Goal: Information Seeking & Learning: Learn about a topic

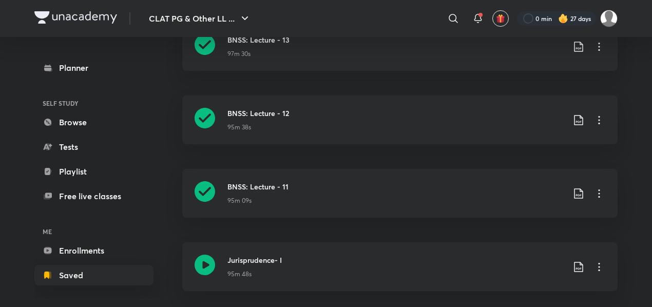
scroll to position [1102, 0]
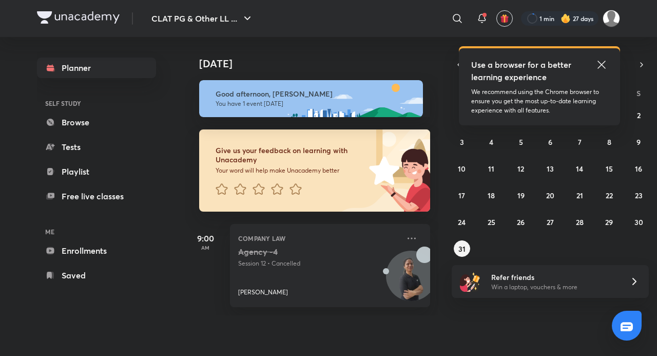
click at [603, 62] on icon at bounding box center [602, 65] width 12 height 12
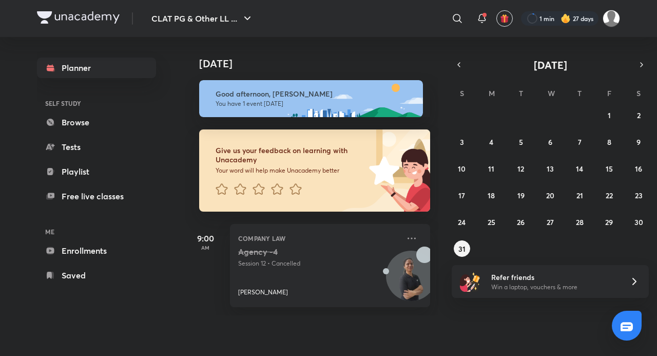
click at [318, 267] on p "Session 12 • Cancelled" at bounding box center [318, 263] width 161 height 9
click at [250, 289] on p "[PERSON_NAME]" at bounding box center [263, 292] width 50 height 9
click at [288, 252] on h5 "Agency -4" at bounding box center [302, 252] width 128 height 10
drag, startPoint x: 288, startPoint y: 252, endPoint x: 282, endPoint y: 252, distance: 5.2
click at [288, 252] on h5 "Agency -4" at bounding box center [302, 252] width 128 height 10
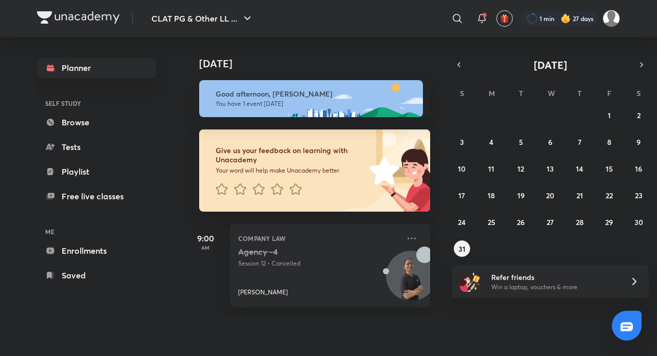
drag, startPoint x: 282, startPoint y: 252, endPoint x: 312, endPoint y: 194, distance: 65.2
click at [282, 247] on h5 "Agency -4" at bounding box center [302, 252] width 128 height 10
click at [463, 252] on abbr "31" at bounding box center [462, 249] width 7 height 10
click at [354, 272] on div "Agency -4 Session 12 • Cancelled Anuja Chaturvedi" at bounding box center [318, 272] width 161 height 50
drag, startPoint x: 176, startPoint y: 264, endPoint x: 180, endPoint y: 234, distance: 30.5
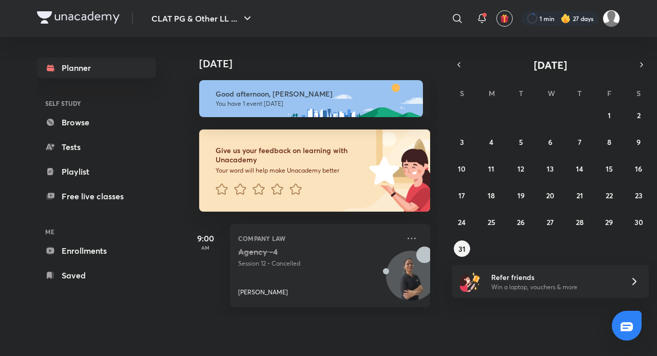
click at [175, 262] on div "Planner SELF STUDY Browse Tests Playlist Free live classes ME Enrollments Saved" at bounding box center [107, 171] width 140 height 269
drag, startPoint x: 180, startPoint y: 234, endPoint x: 220, endPoint y: 240, distance: 40.5
click at [183, 234] on div "Planner SELF STUDY Browse Tests Playlist Free live classes ME Enrollments Saved…" at bounding box center [328, 186] width 583 height 298
click at [220, 240] on h5 "9:00" at bounding box center [205, 238] width 41 height 12
click at [275, 251] on h5 "Agency -4" at bounding box center [302, 252] width 128 height 10
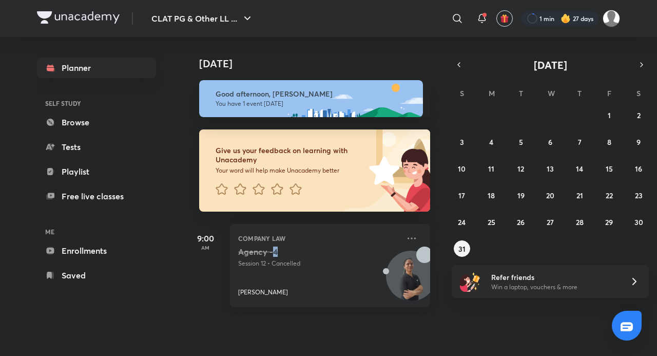
drag, startPoint x: 275, startPoint y: 251, endPoint x: 275, endPoint y: 262, distance: 11.3
click at [275, 262] on div "Agency -4 Session 12 • Cancelled" at bounding box center [318, 258] width 161 height 22
click at [275, 262] on p "Session 12 • Cancelled" at bounding box center [318, 263] width 161 height 9
click at [261, 277] on div "Agency -4 Session 12 • Cancelled Anuja Chaturvedi" at bounding box center [318, 272] width 161 height 50
click at [365, 264] on p "Session 12 • Cancelled" at bounding box center [318, 263] width 161 height 9
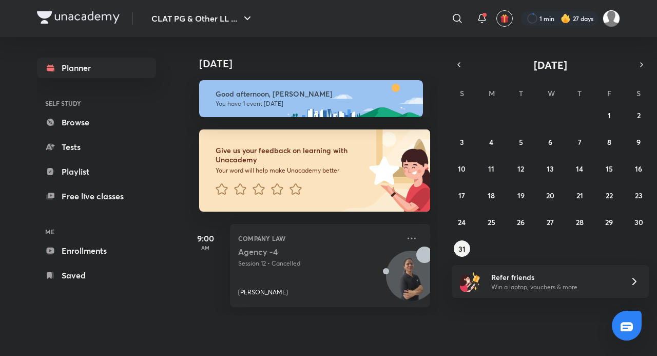
click at [358, 267] on p "Session 12 • Cancelled" at bounding box center [318, 263] width 161 height 9
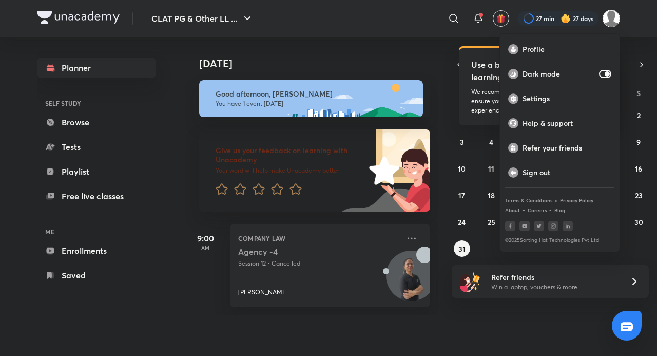
click at [613, 20] on div at bounding box center [328, 178] width 657 height 356
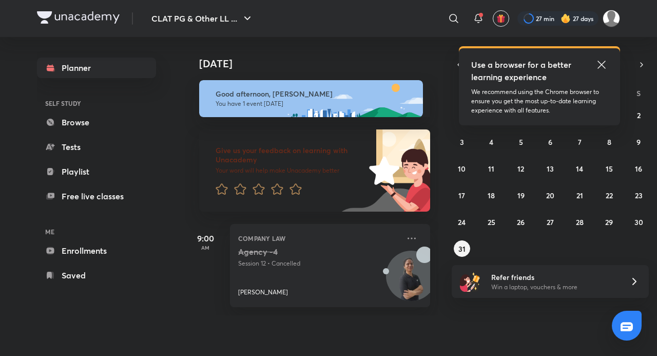
click at [601, 63] on icon at bounding box center [602, 65] width 12 height 12
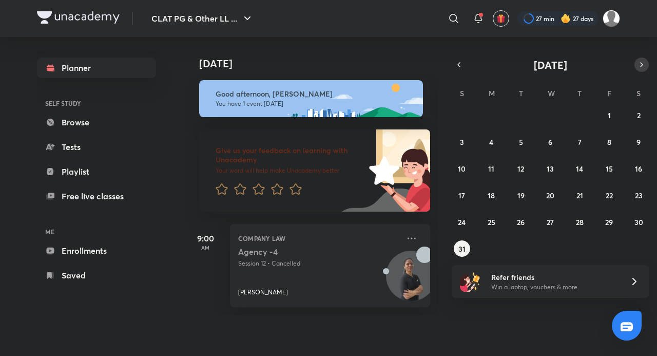
click at [638, 61] on icon "button" at bounding box center [642, 64] width 8 height 9
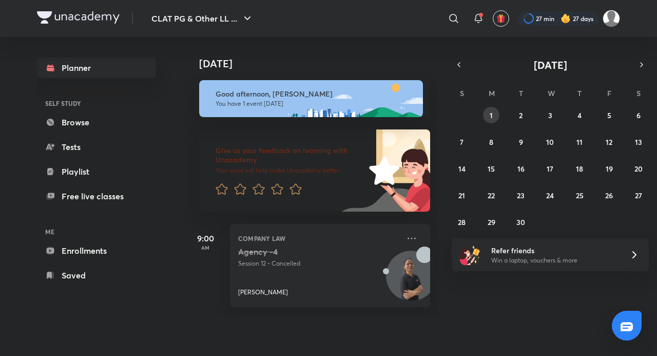
click at [487, 110] on button "1" at bounding box center [491, 115] width 16 height 16
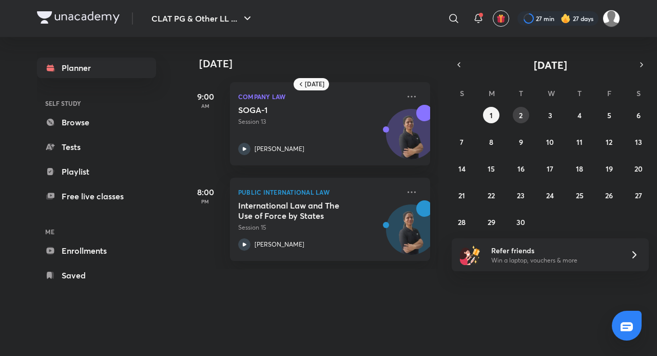
click at [518, 111] on button "2" at bounding box center [521, 115] width 16 height 16
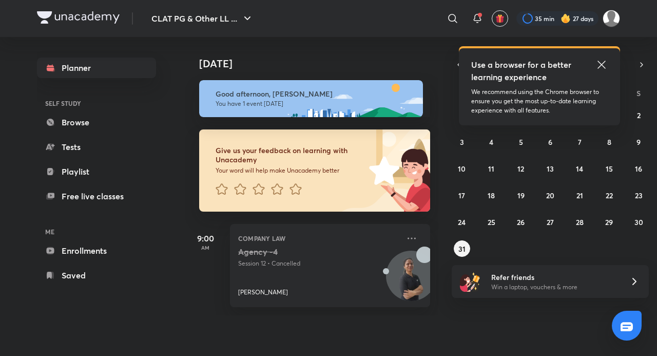
click at [601, 63] on icon at bounding box center [602, 65] width 12 height 12
